Goal: Task Accomplishment & Management: Manage account settings

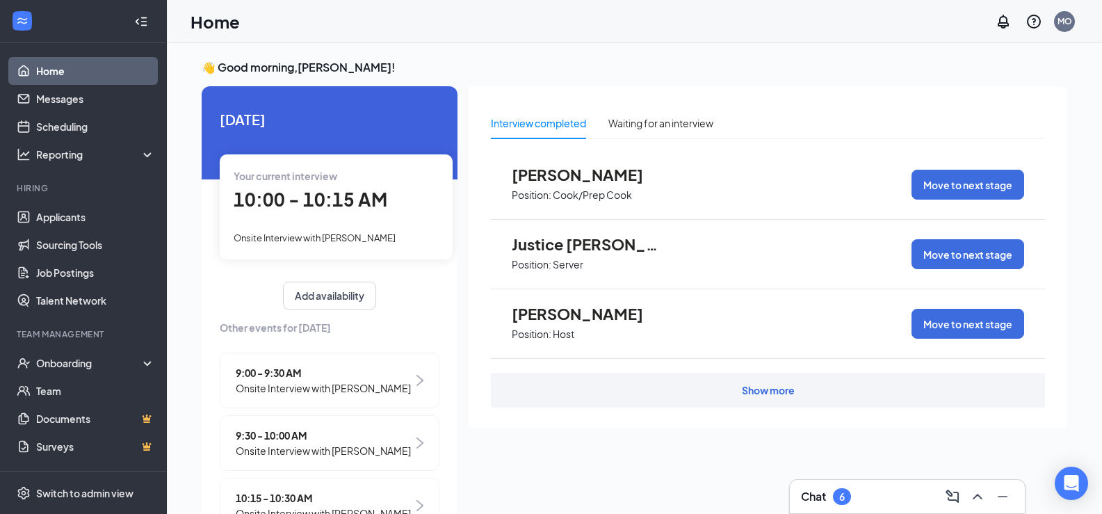
click at [288, 199] on span "10:00 - 10:15 AM" at bounding box center [311, 199] width 154 height 23
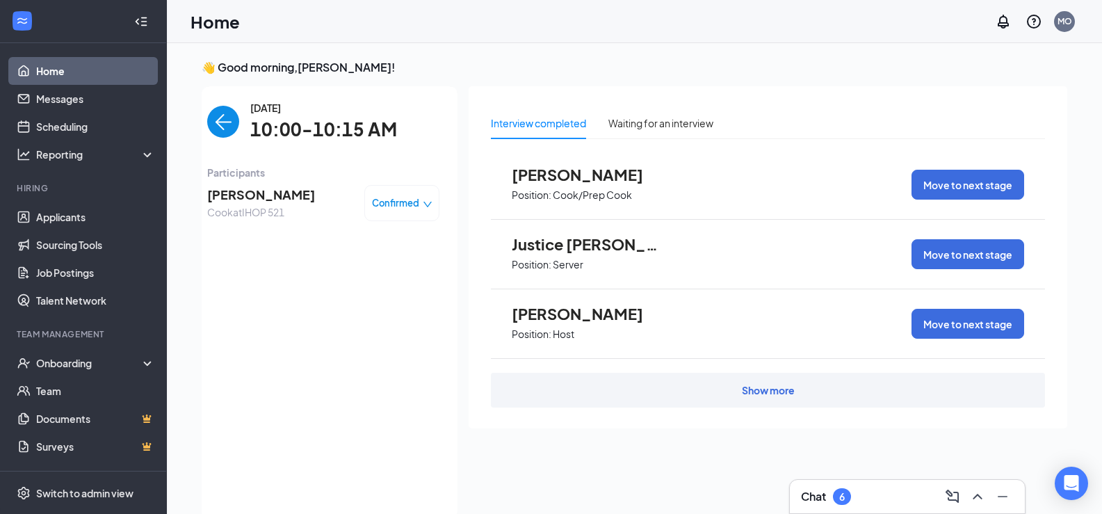
scroll to position [6, 0]
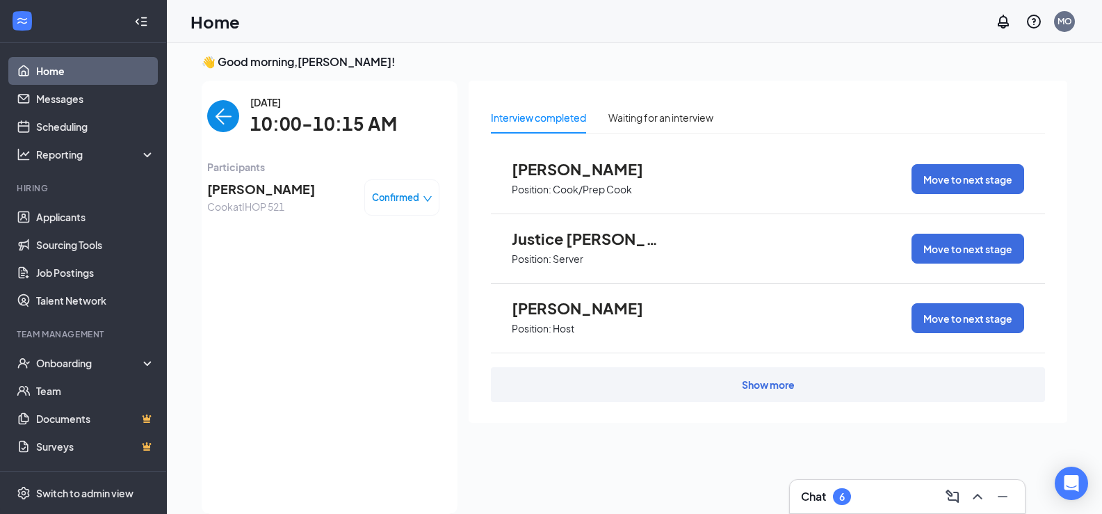
click at [561, 388] on div "Show more" at bounding box center [768, 384] width 554 height 35
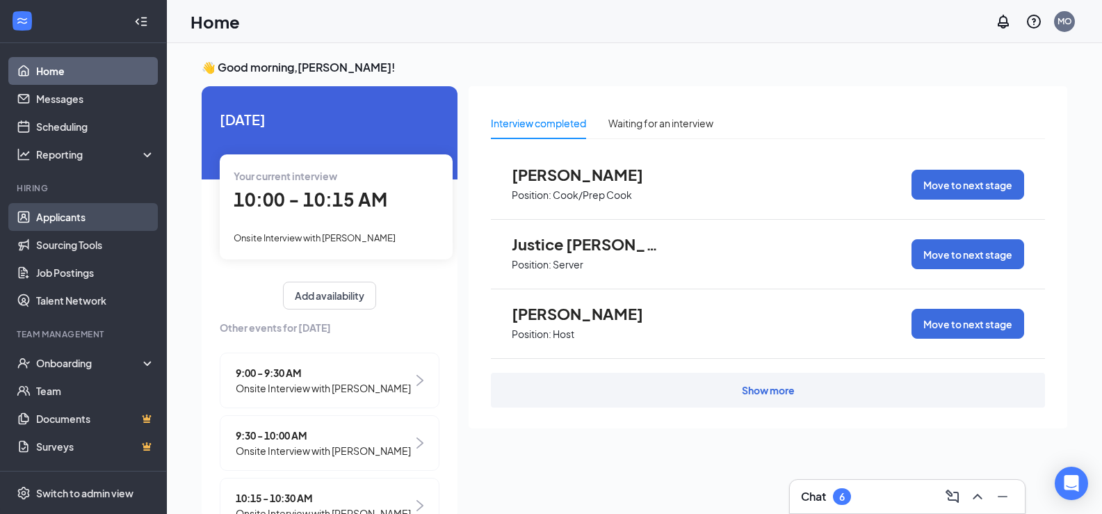
click at [81, 215] on link "Applicants" at bounding box center [95, 217] width 119 height 28
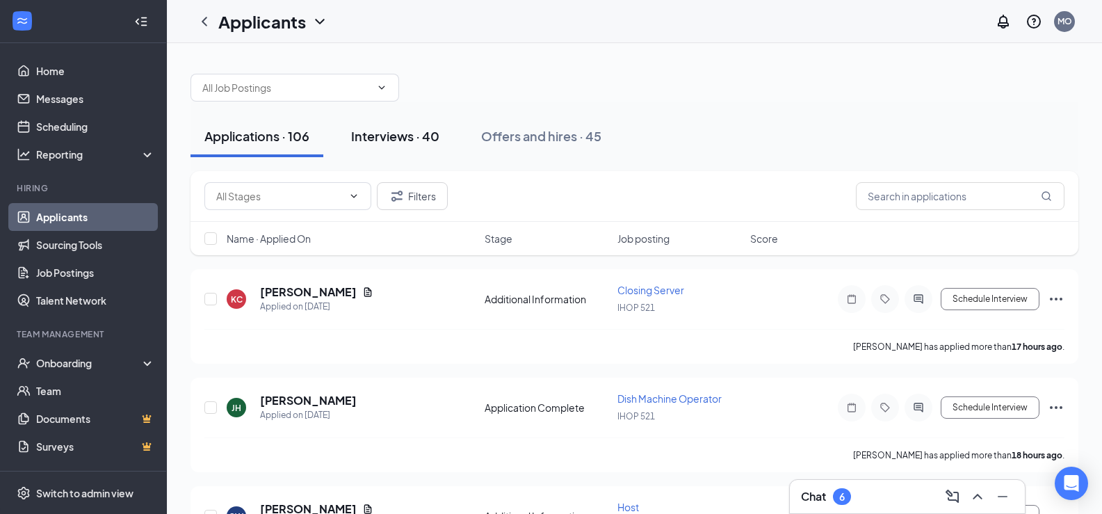
click at [412, 139] on div "Interviews · 40" at bounding box center [395, 135] width 88 height 17
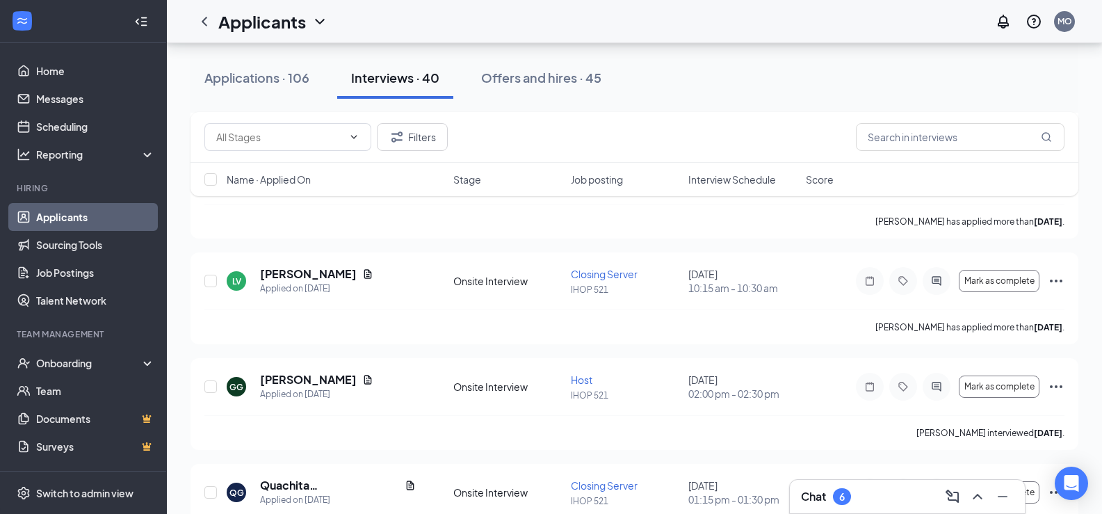
scroll to position [973, 0]
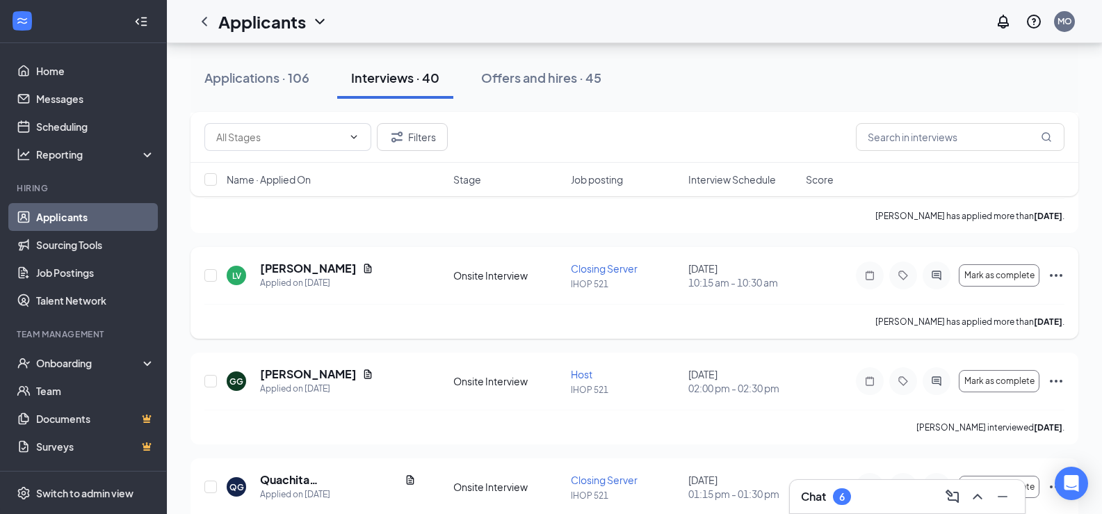
drag, startPoint x: 801, startPoint y: 313, endPoint x: 728, endPoint y: 313, distance: 73.0
click at [728, 313] on div "Lillian VanVleet has applied more than 7 days ago ." at bounding box center [634, 321] width 860 height 35
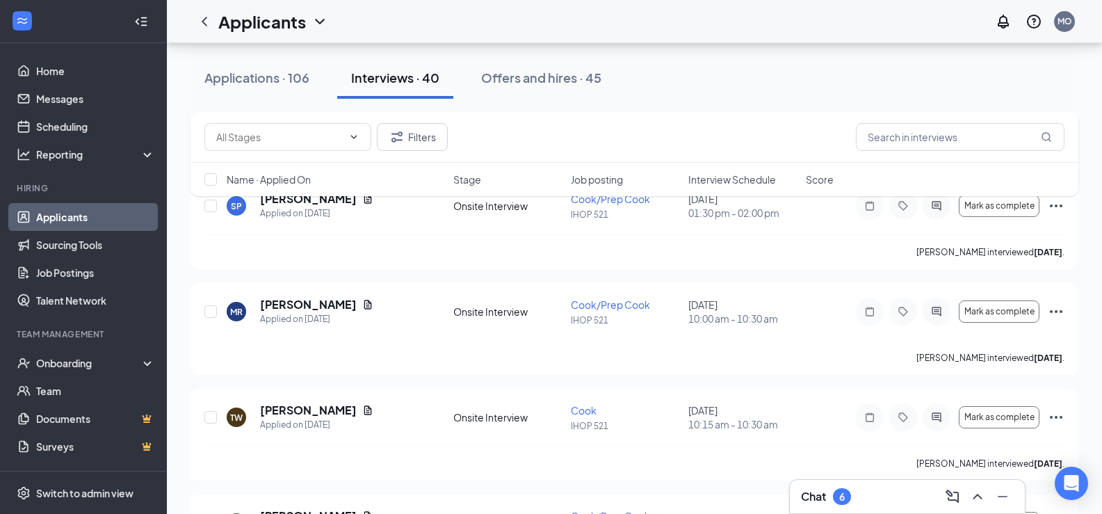
scroll to position [2872, 0]
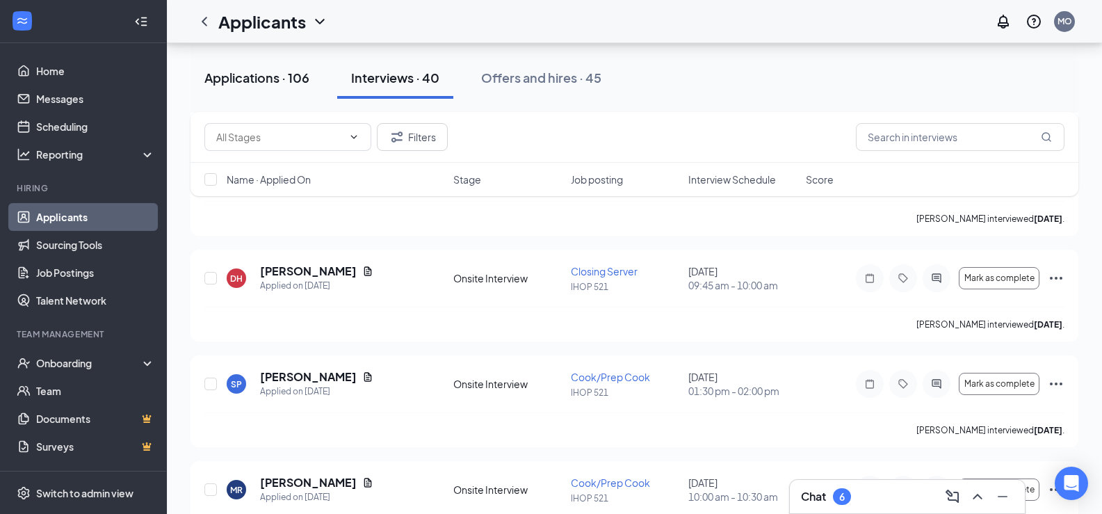
click at [249, 78] on div "Applications · 106" at bounding box center [256, 77] width 105 height 17
